Goal: Navigation & Orientation: Find specific page/section

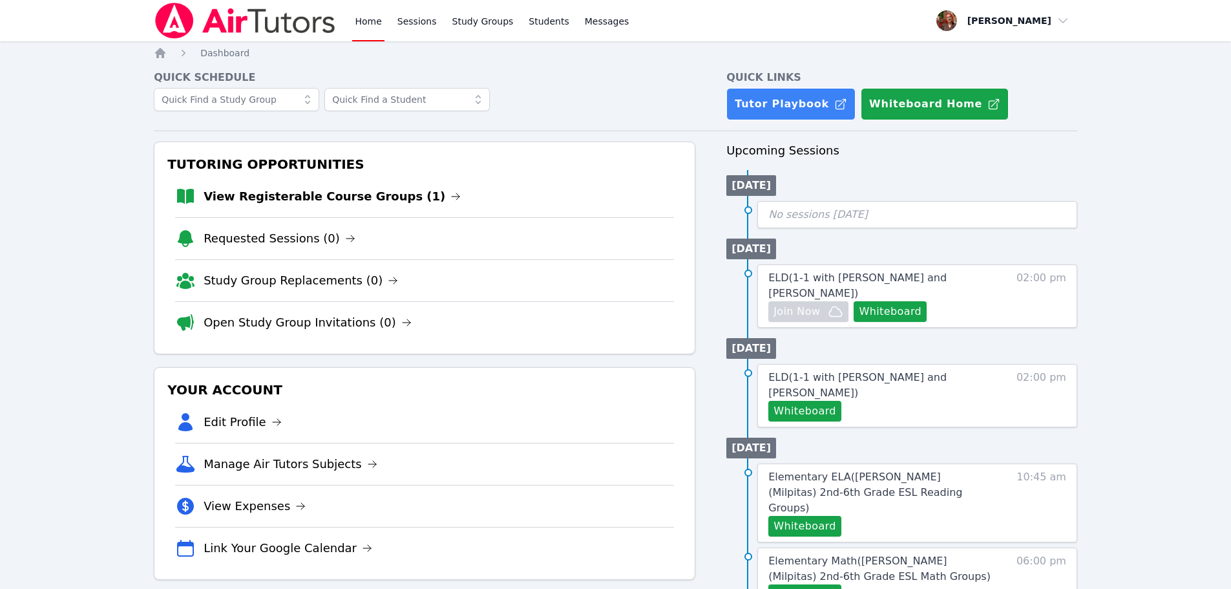
click at [207, 17] on img at bounding box center [245, 21] width 183 height 36
click at [249, 17] on img at bounding box center [245, 21] width 183 height 36
drag, startPoint x: 171, startPoint y: 48, endPoint x: 155, endPoint y: 53, distance: 16.2
click at [171, 48] on ol "Home Dashboard" at bounding box center [202, 53] width 96 height 13
click at [155, 54] on icon "Breadcrumb" at bounding box center [160, 53] width 13 height 13
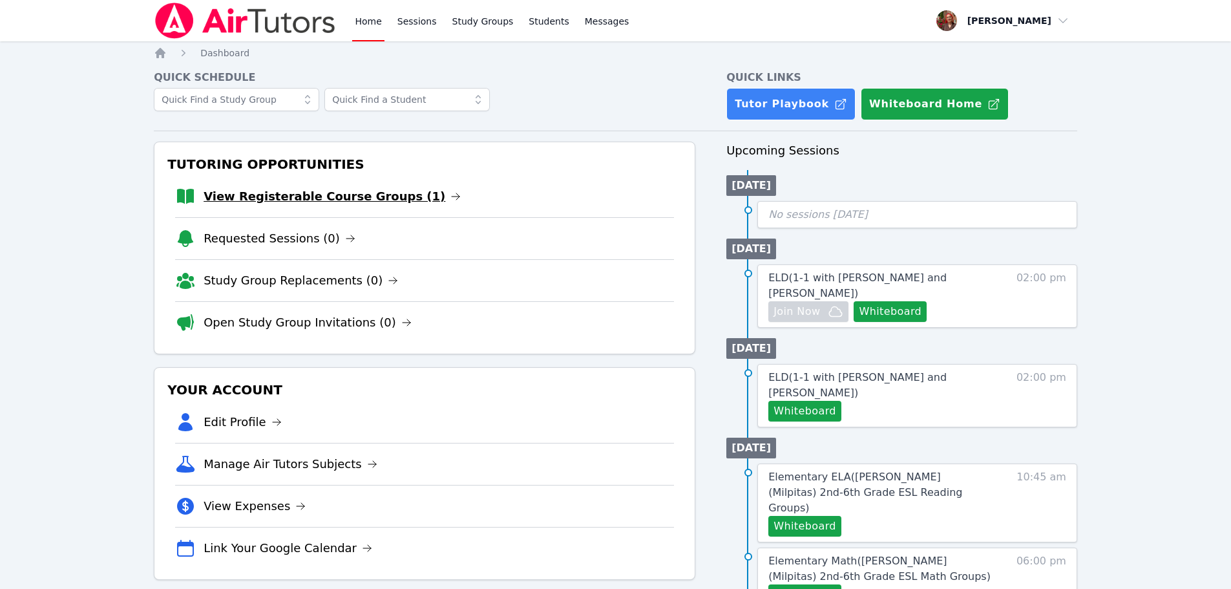
click at [279, 198] on link "View Registerable Course Groups (1)" at bounding box center [332, 196] width 257 height 18
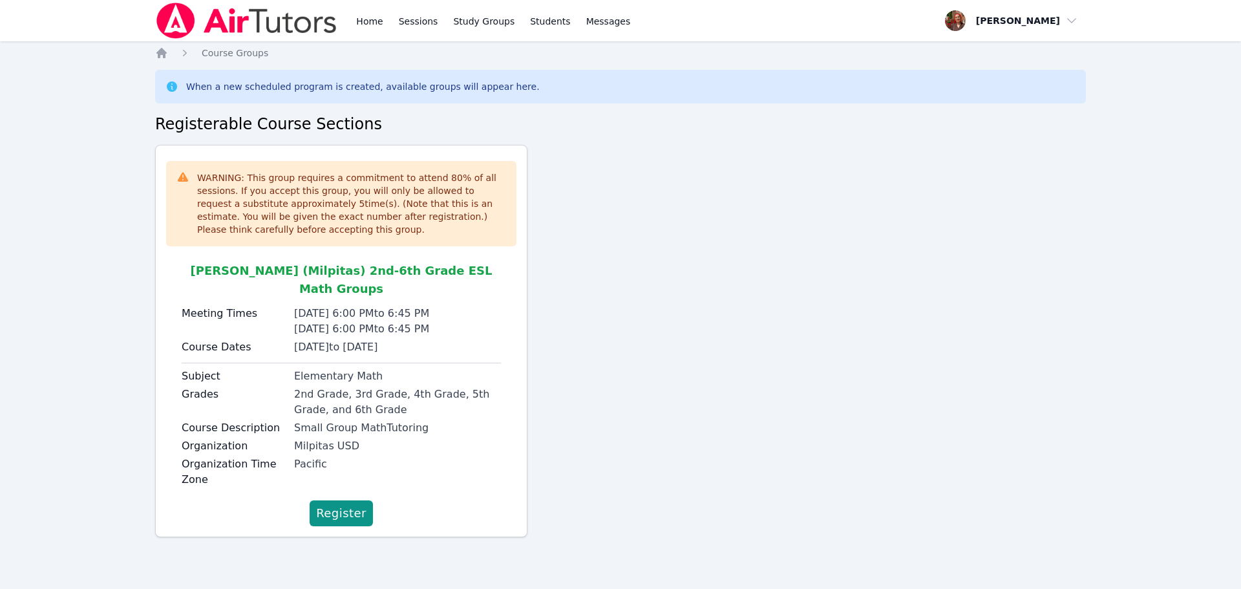
click at [273, 33] on img at bounding box center [246, 21] width 183 height 36
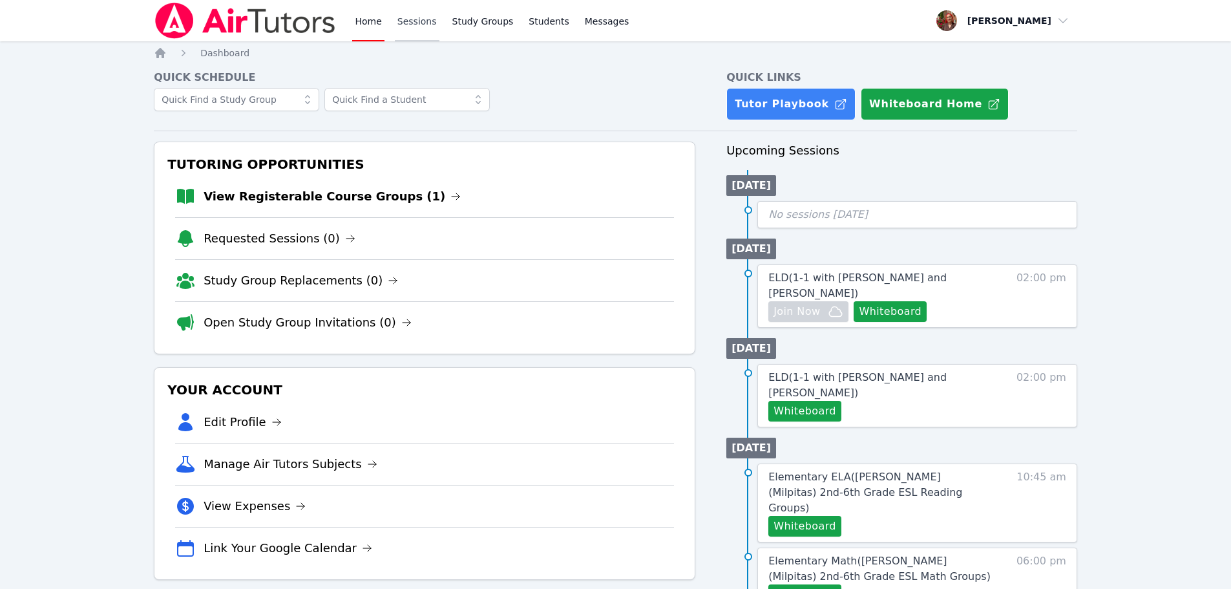
click at [410, 19] on link "Sessions" at bounding box center [417, 20] width 45 height 41
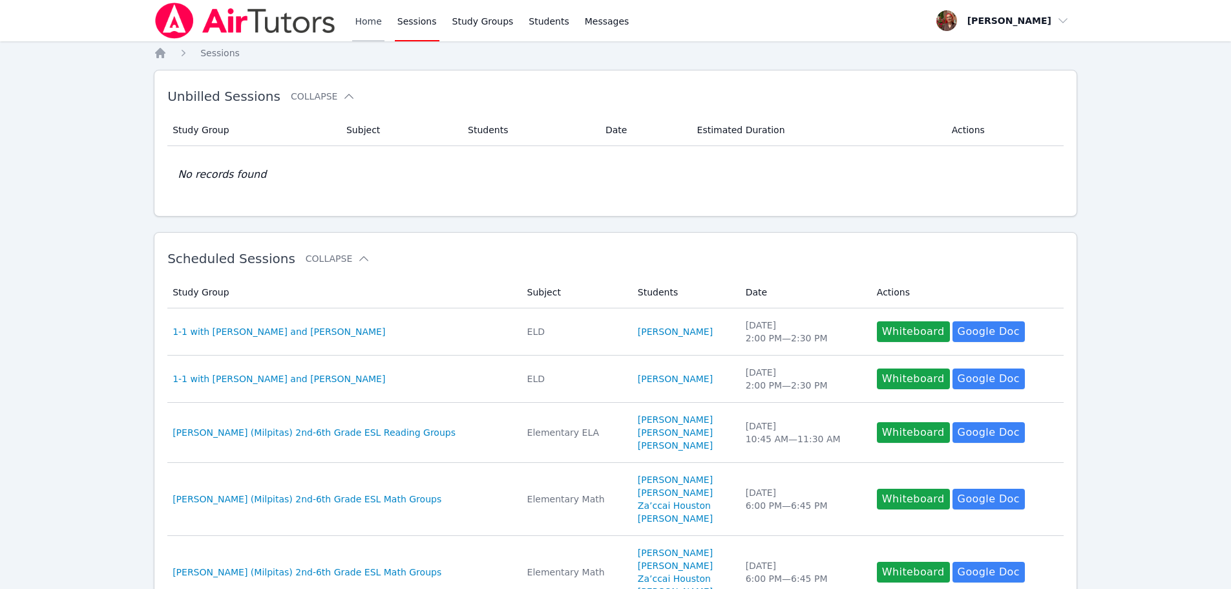
click at [367, 18] on link "Home" at bounding box center [368, 20] width 32 height 41
